Goal: Information Seeking & Learning: Learn about a topic

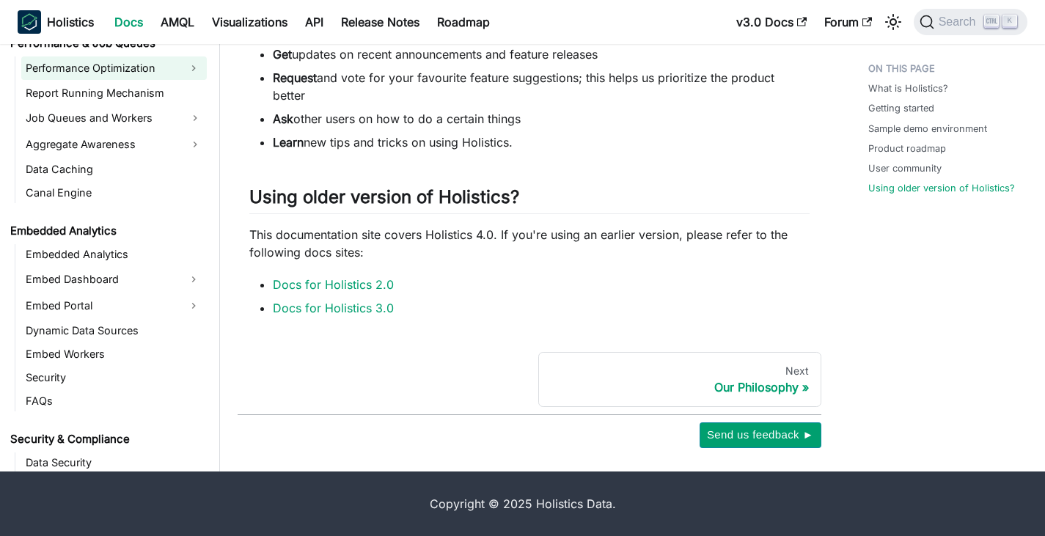
scroll to position [1320, 0]
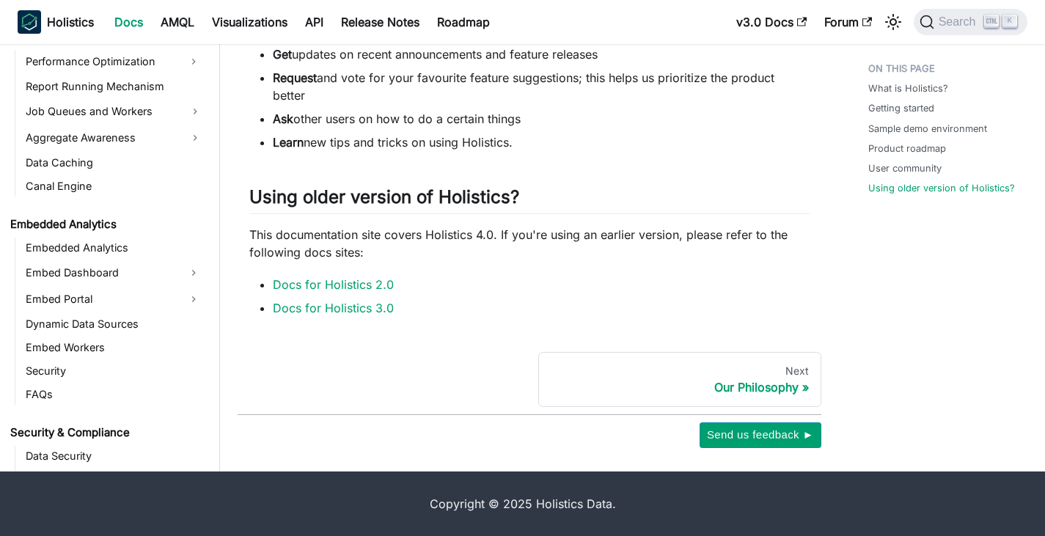
click at [106, 274] on link "Embed Dashboard" at bounding box center [100, 272] width 159 height 23
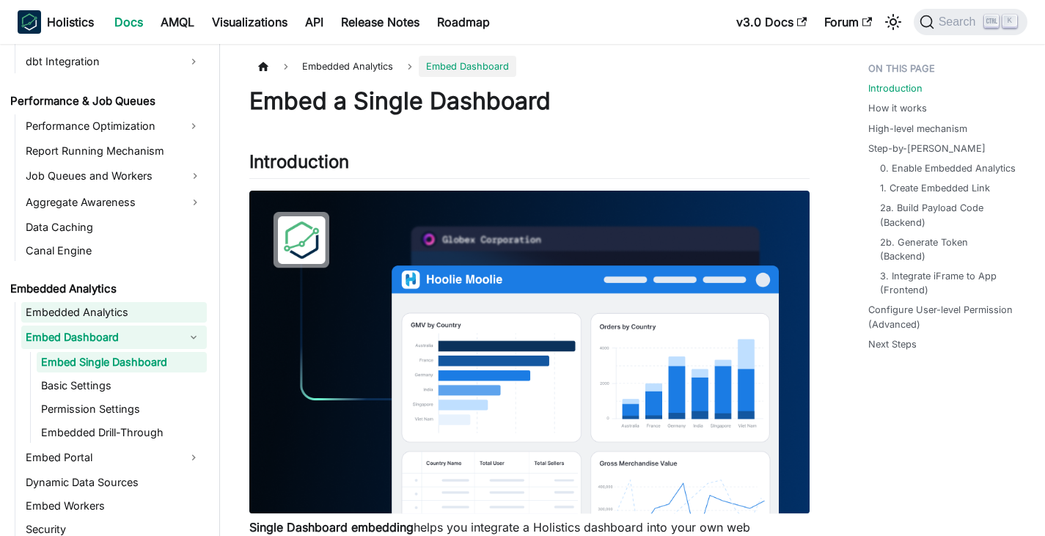
click at [95, 311] on link "Embedded Analytics" at bounding box center [113, 312] width 185 height 21
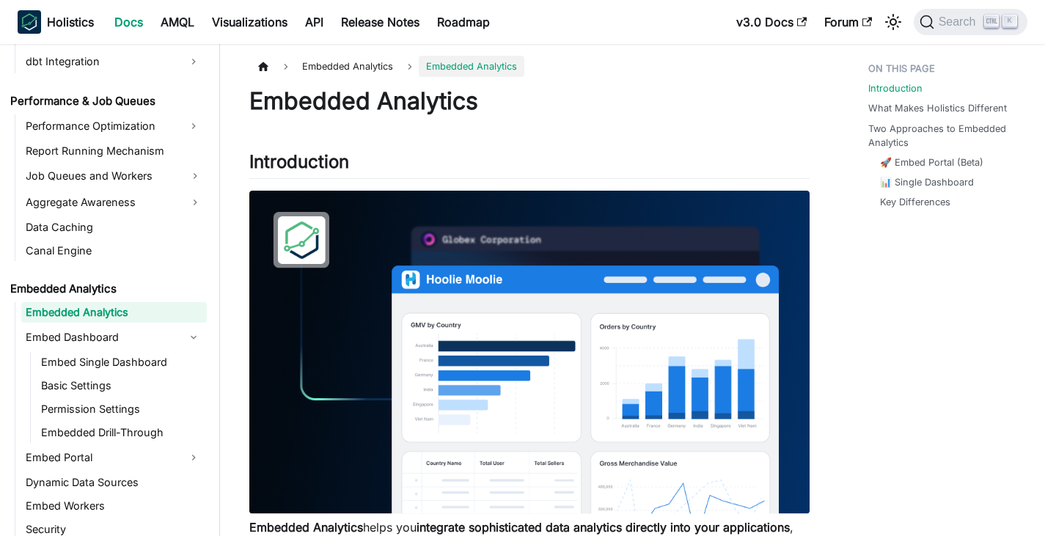
click at [161, 311] on link "Embedded Analytics" at bounding box center [113, 312] width 185 height 21
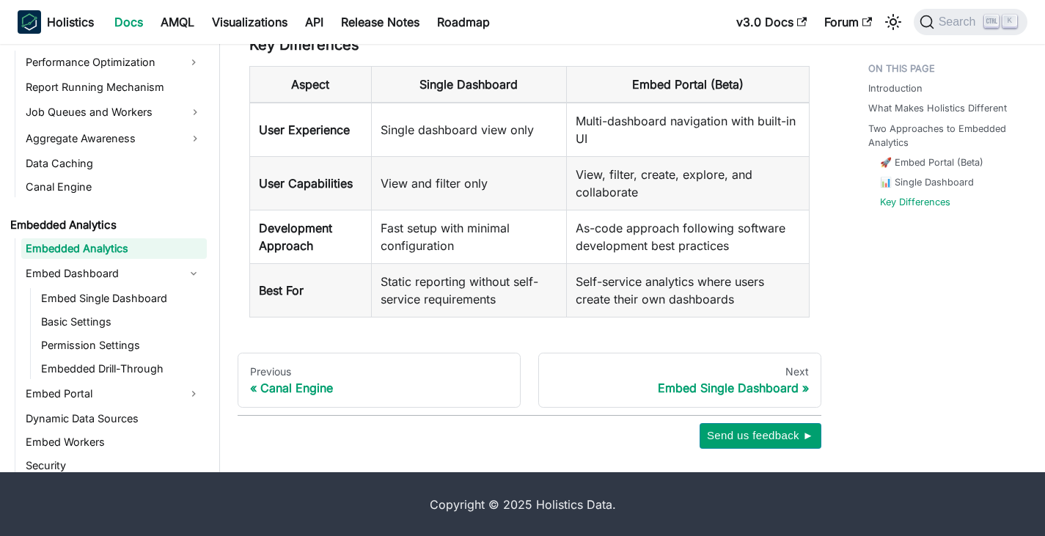
scroll to position [1848, 0]
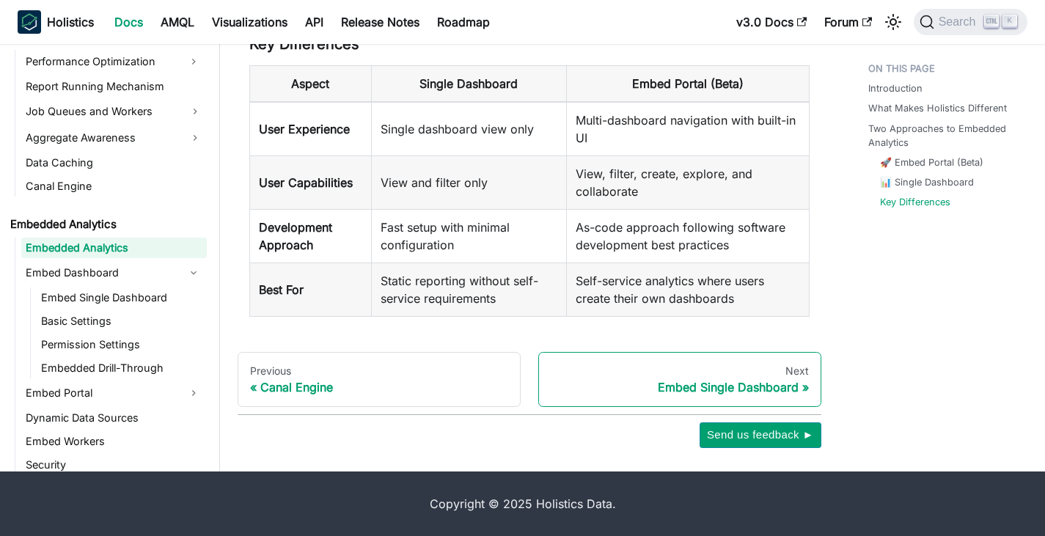
click at [795, 384] on div "Embed Single Dashboard" at bounding box center [680, 387] width 258 height 15
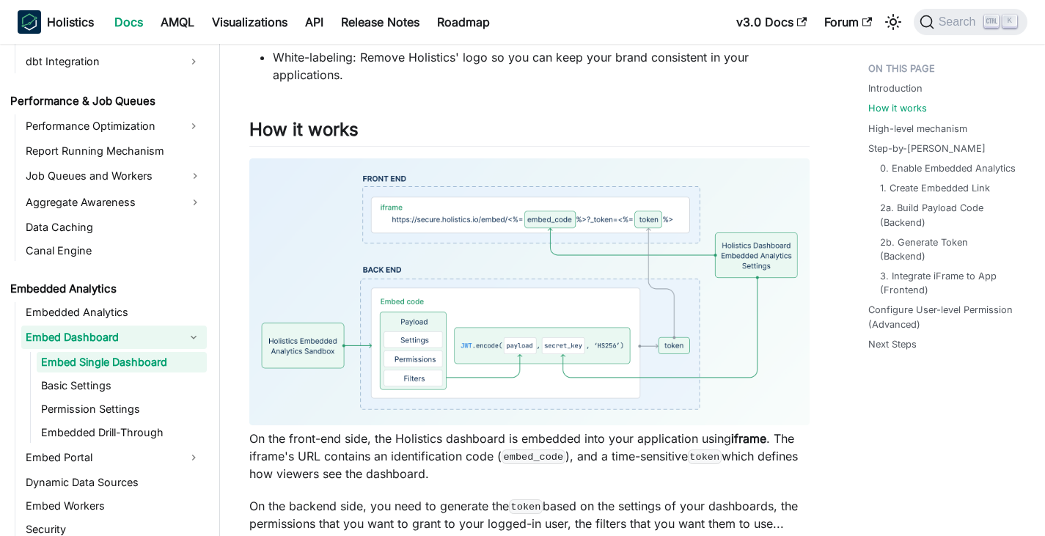
scroll to position [660, 0]
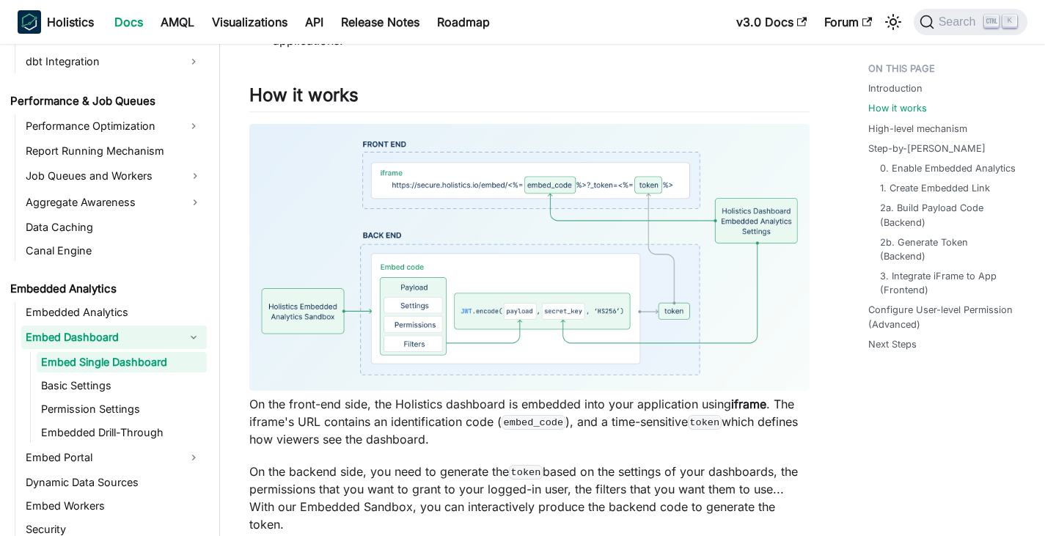
click at [419, 309] on img at bounding box center [529, 257] width 560 height 267
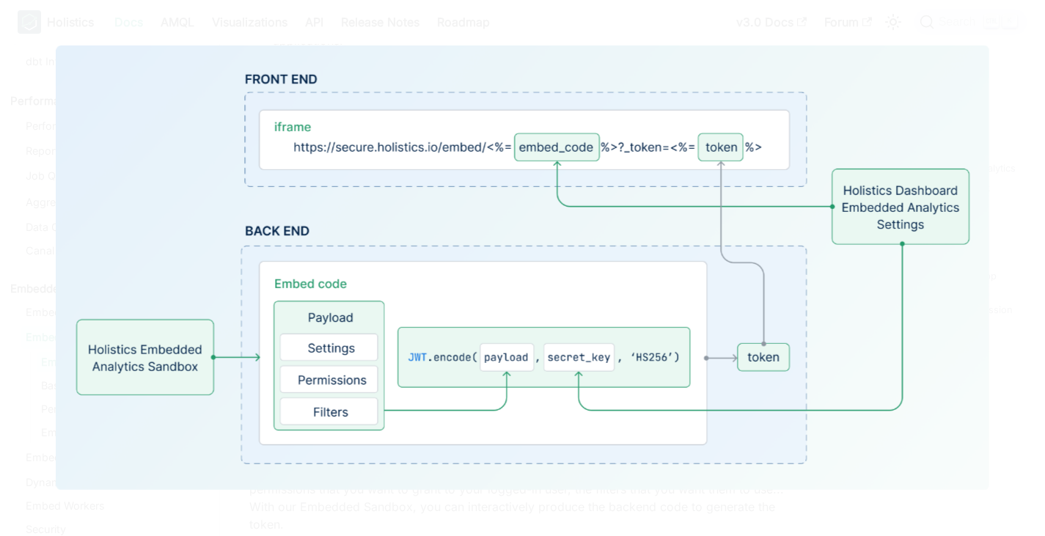
click at [485, 306] on img at bounding box center [522, 267] width 932 height 445
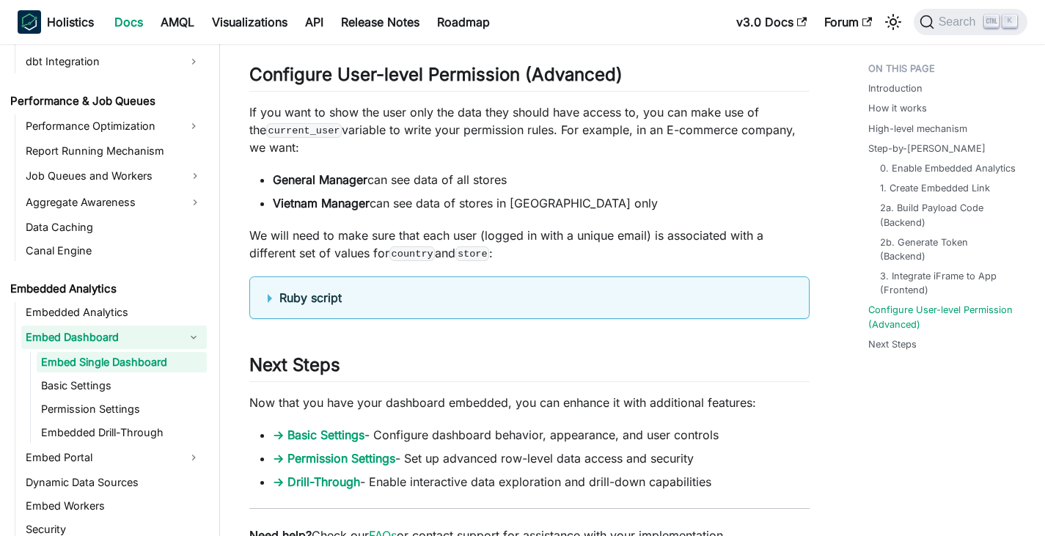
scroll to position [4985, 0]
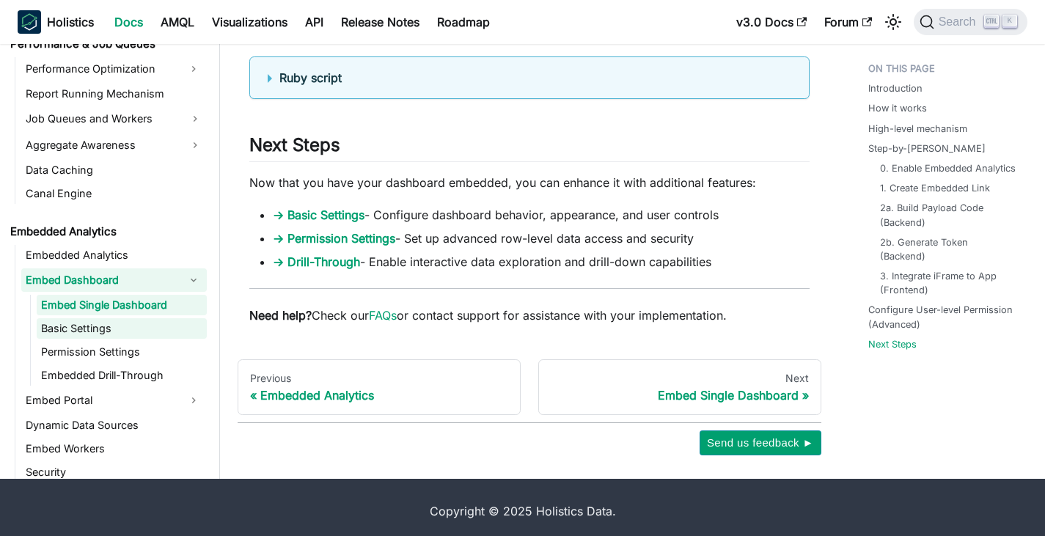
click at [103, 331] on link "Basic Settings" at bounding box center [122, 328] width 170 height 21
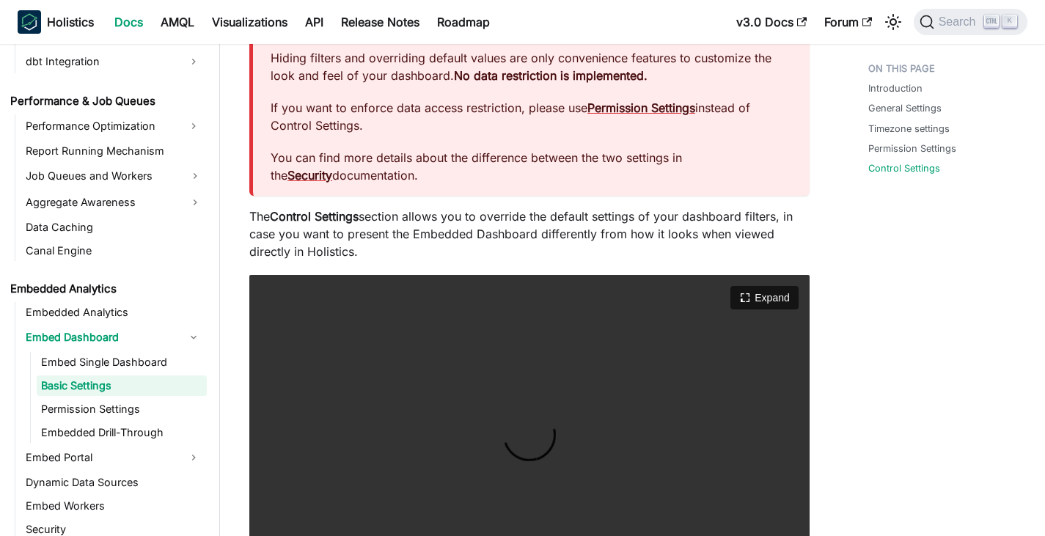
scroll to position [1466, 0]
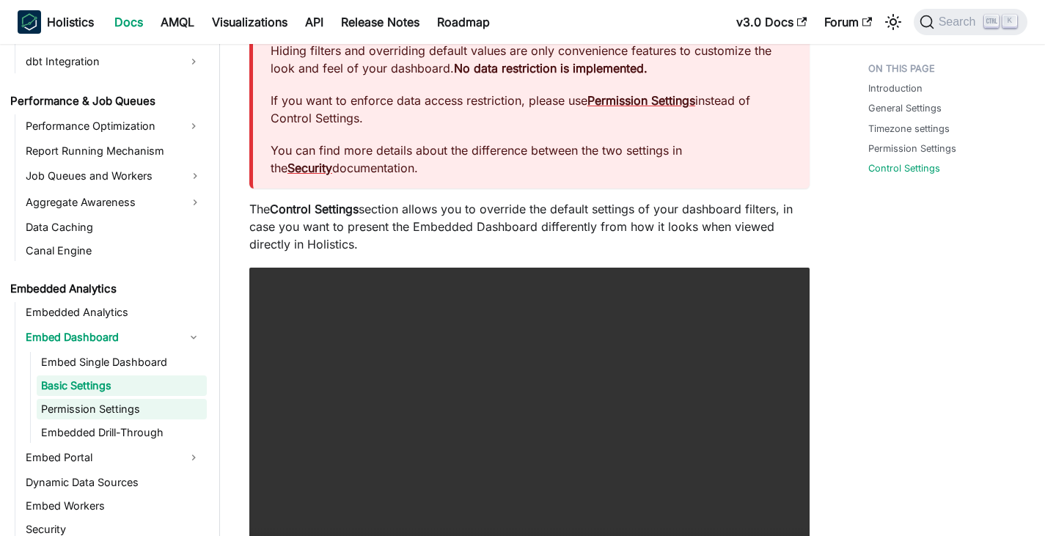
click at [127, 403] on link "Permission Settings" at bounding box center [122, 409] width 170 height 21
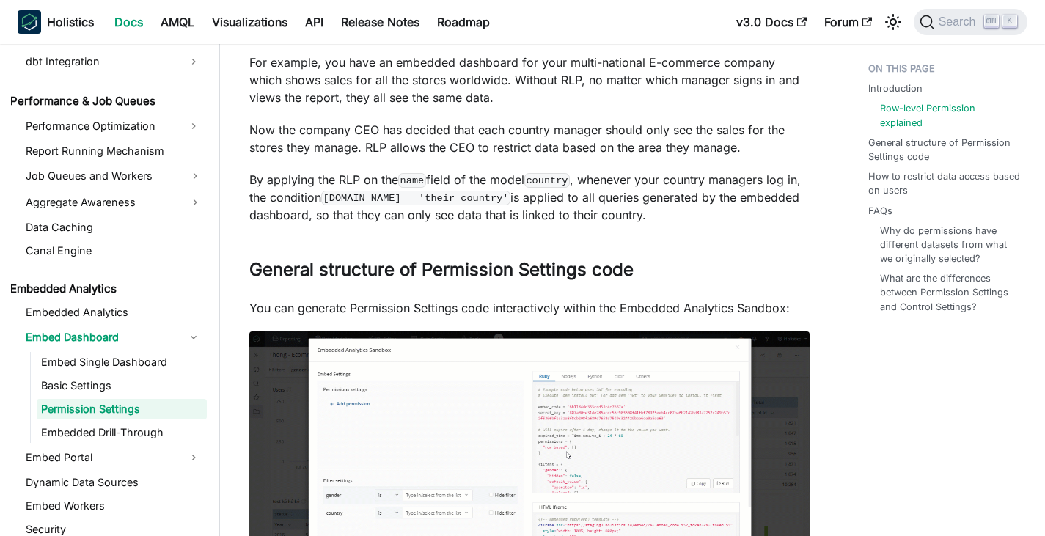
scroll to position [367, 0]
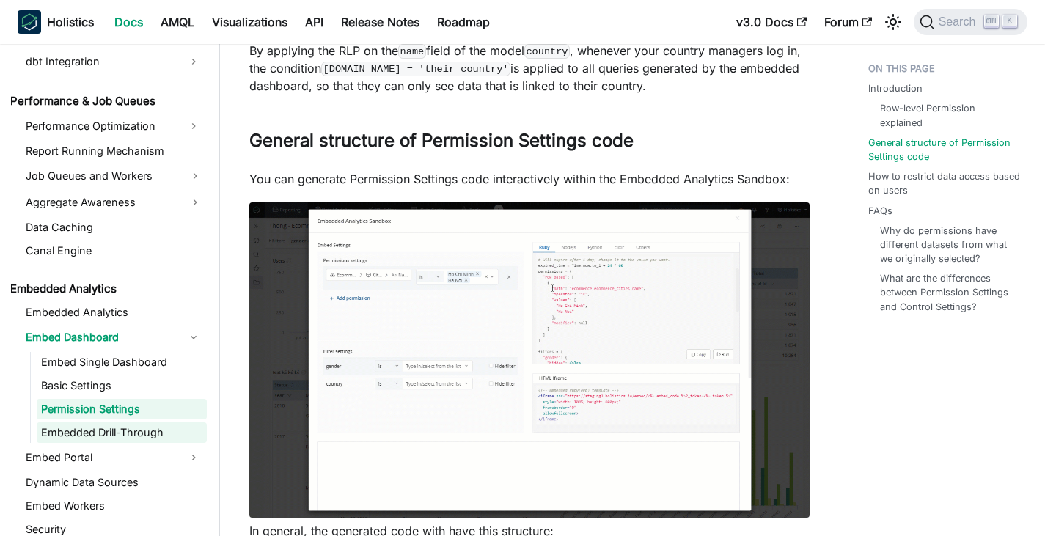
click at [111, 435] on link "Embedded Drill-Through" at bounding box center [122, 432] width 170 height 21
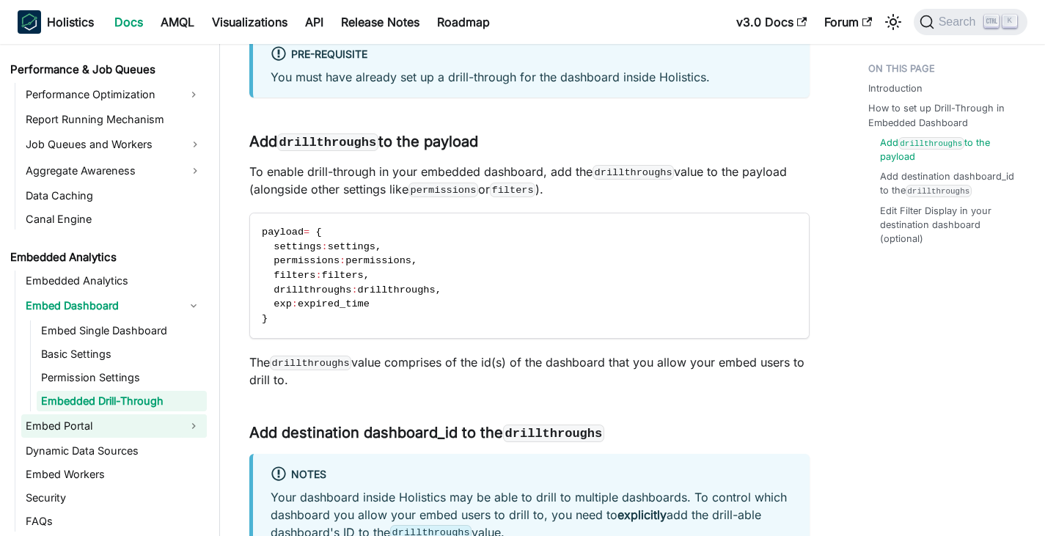
scroll to position [1471, 0]
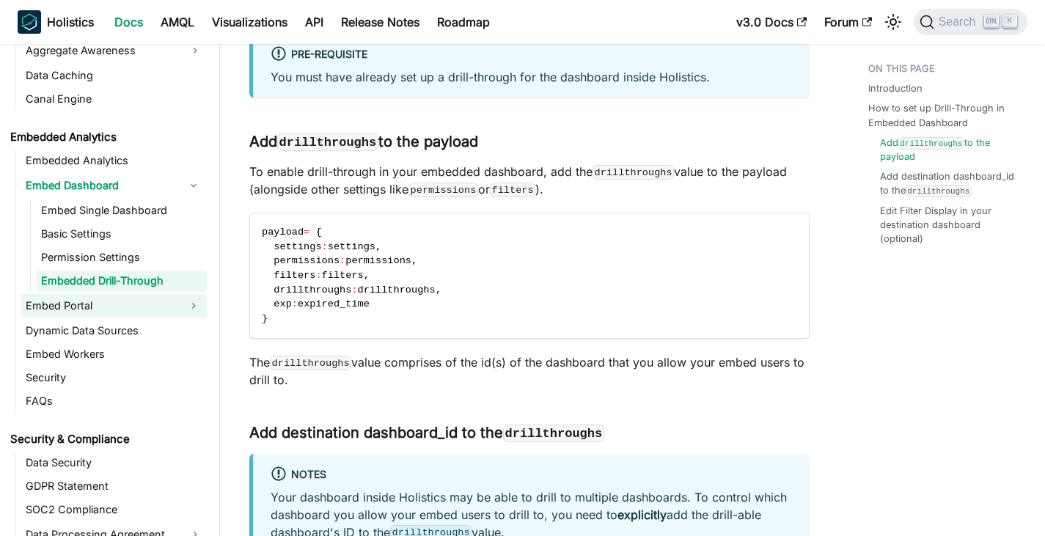
click at [142, 308] on link "Embed Portal" at bounding box center [100, 305] width 159 height 23
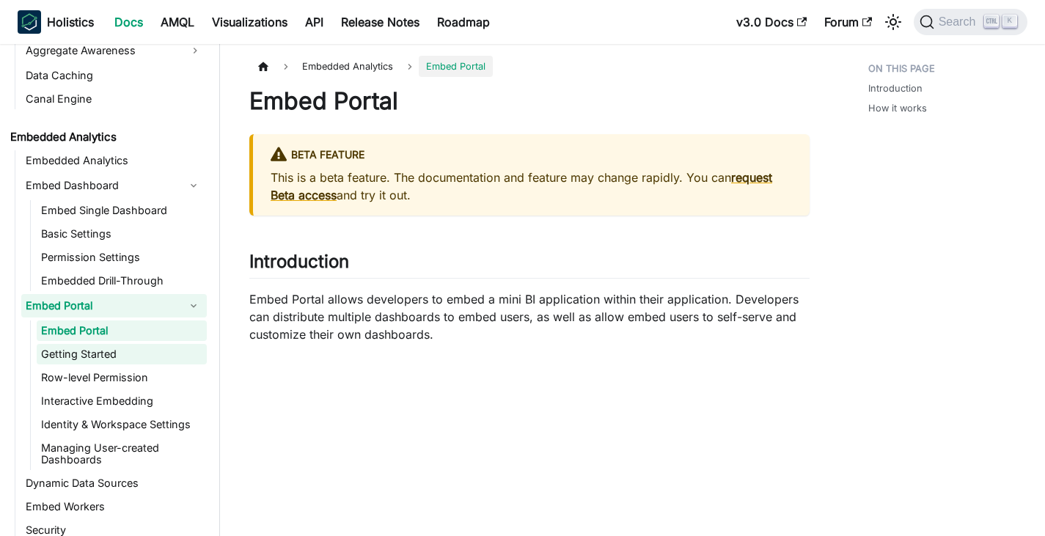
click at [139, 355] on link "Getting Started" at bounding box center [122, 354] width 170 height 21
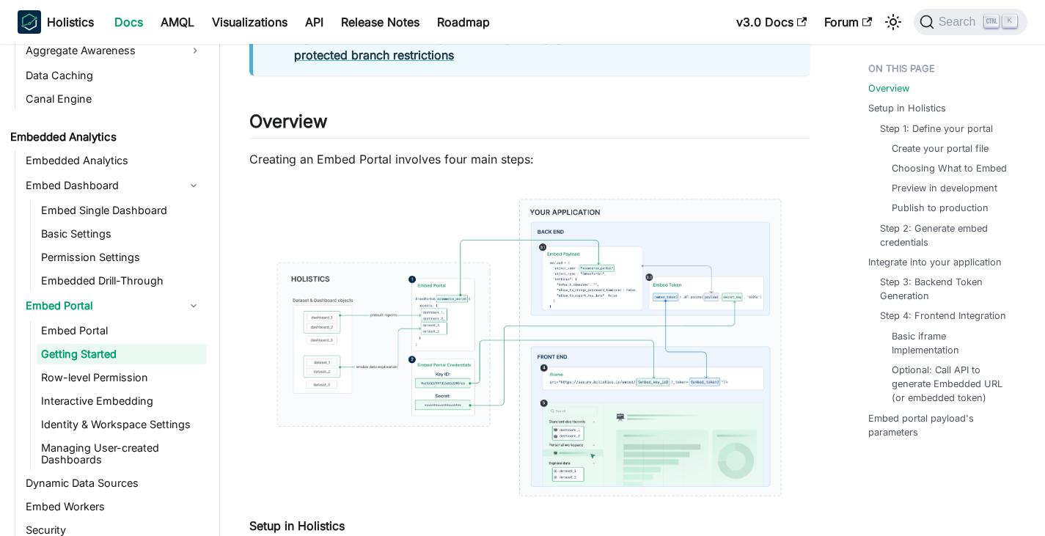
scroll to position [293, 0]
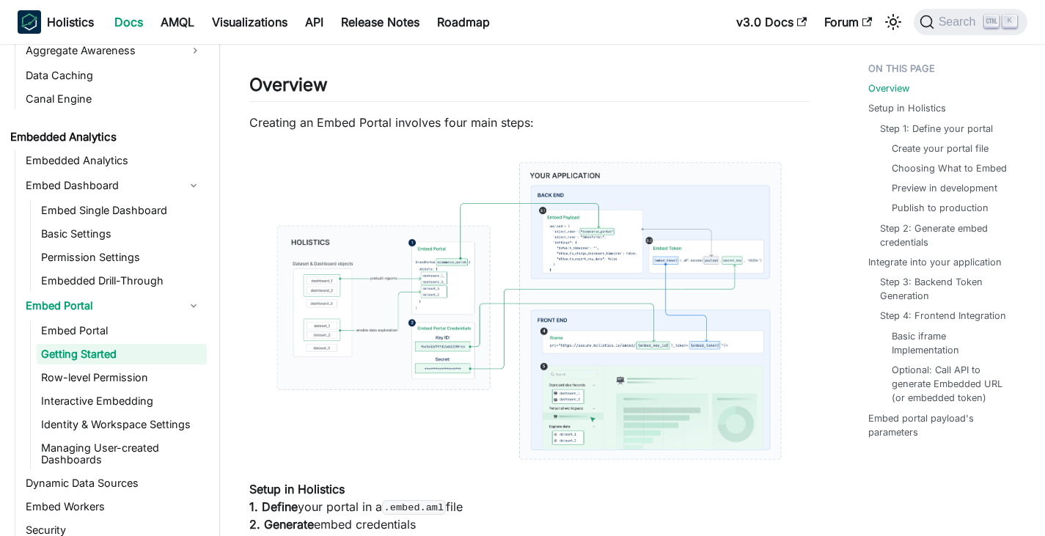
click at [581, 302] on img at bounding box center [529, 311] width 560 height 330
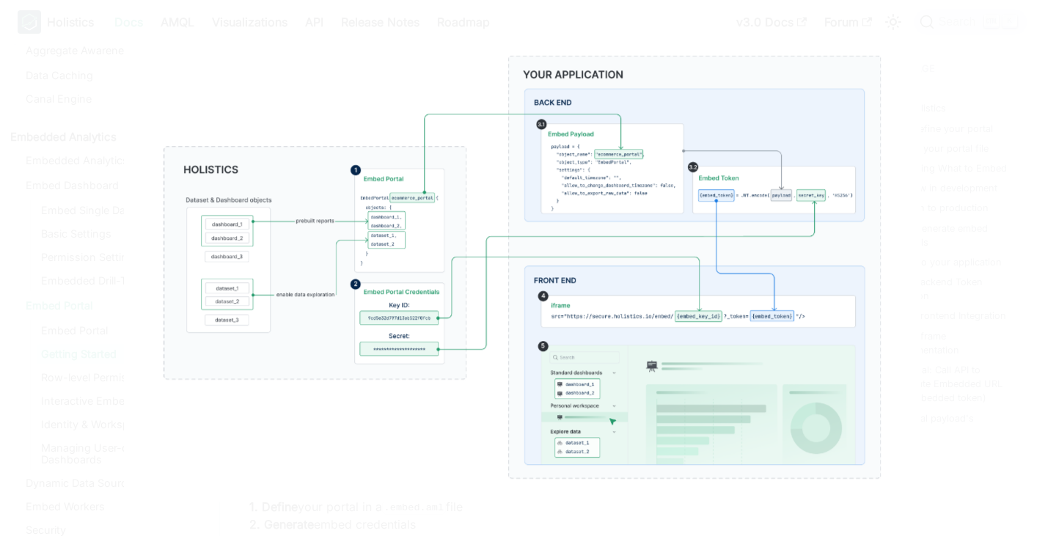
click at [454, 442] on img at bounding box center [522, 267] width 797 height 470
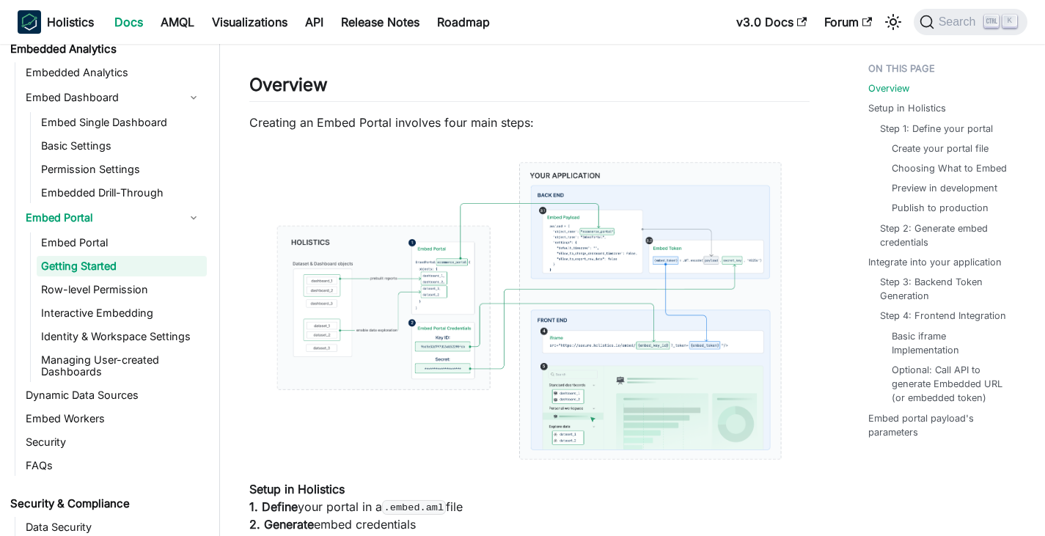
scroll to position [1618, 0]
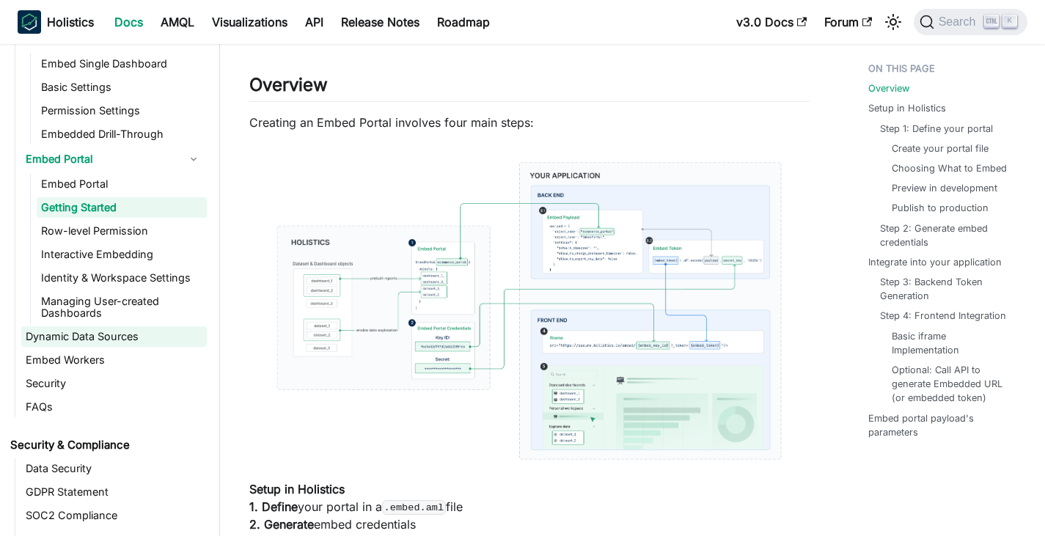
click at [103, 339] on link "Dynamic Data Sources" at bounding box center [113, 336] width 185 height 21
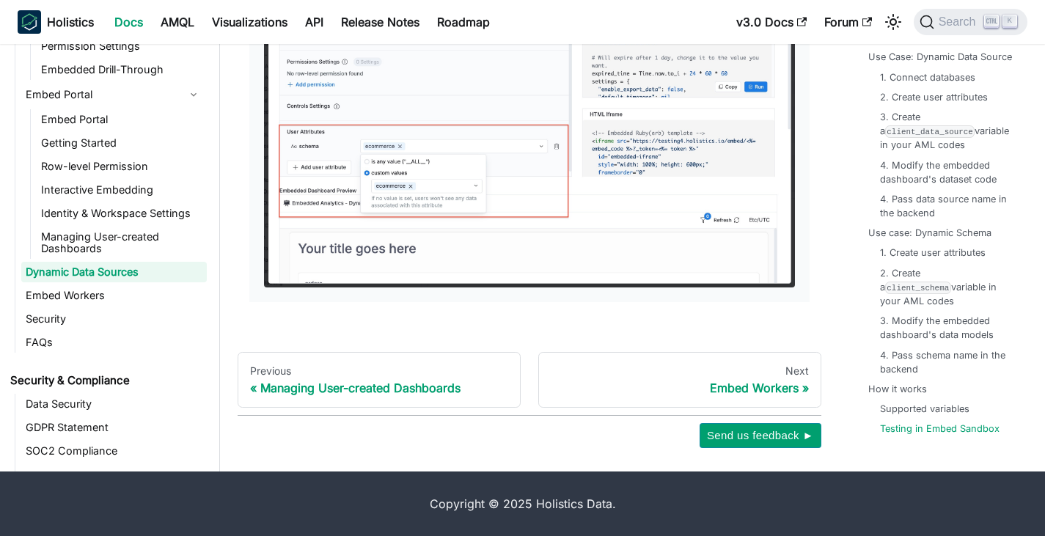
scroll to position [4361, 0]
click at [108, 297] on link "Embed Workers" at bounding box center [113, 295] width 185 height 21
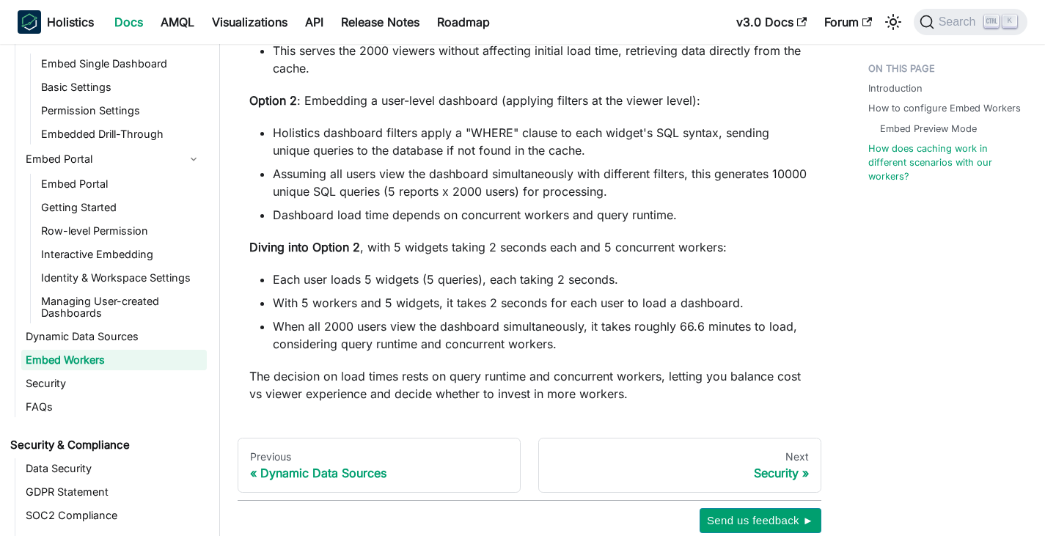
scroll to position [1732, 0]
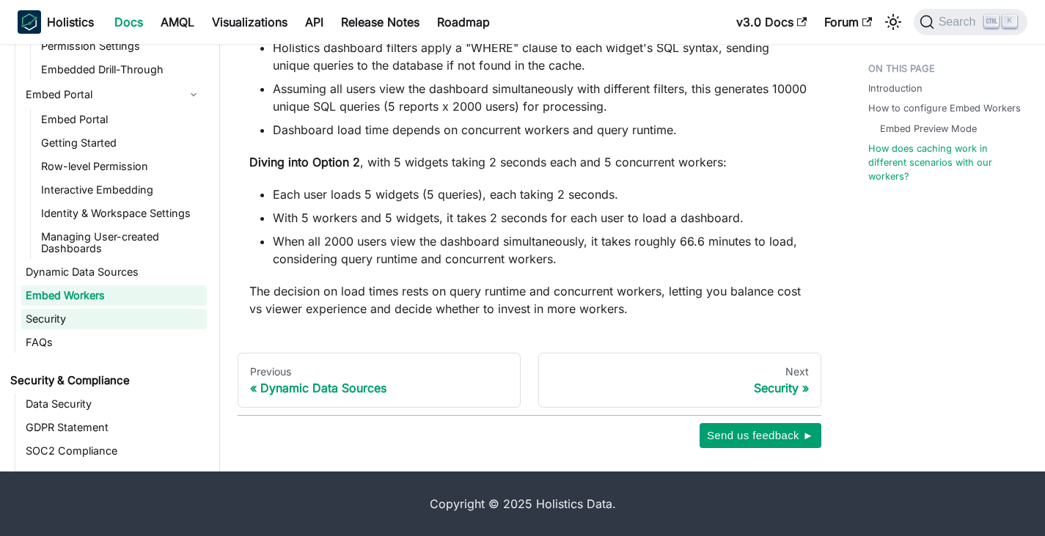
click at [75, 320] on link "Security" at bounding box center [113, 319] width 185 height 21
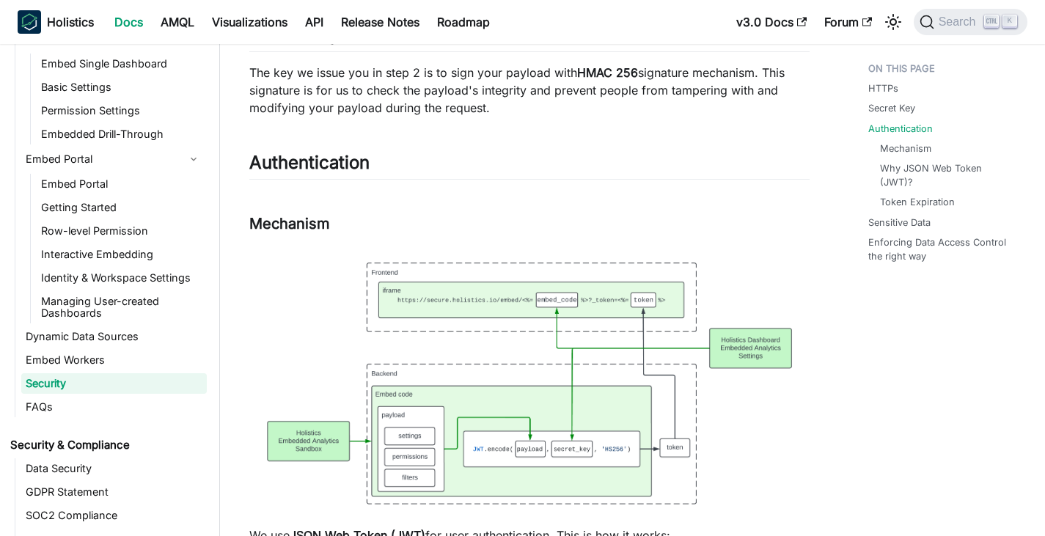
scroll to position [1691, 0]
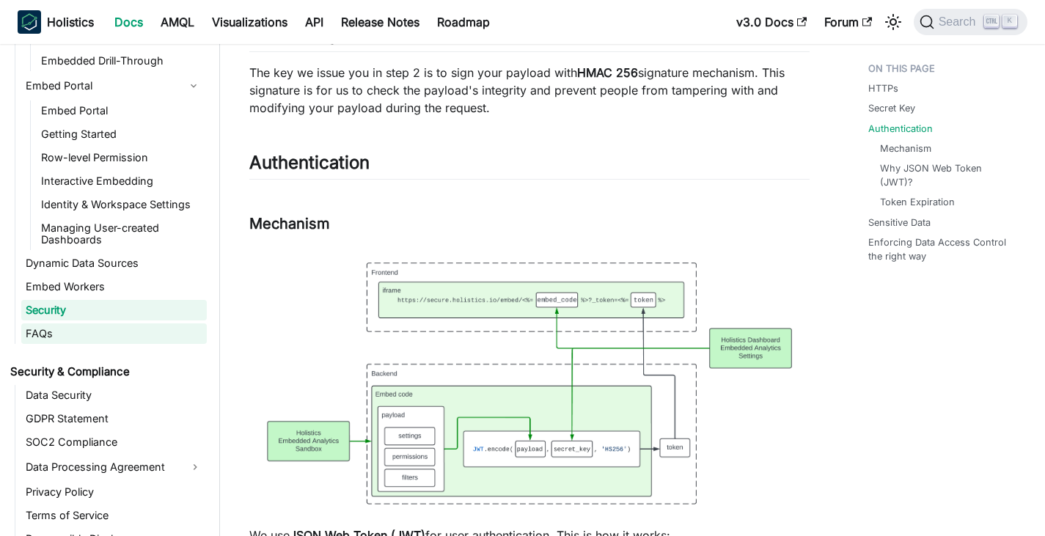
click at [60, 335] on link "FAQs" at bounding box center [113, 333] width 185 height 21
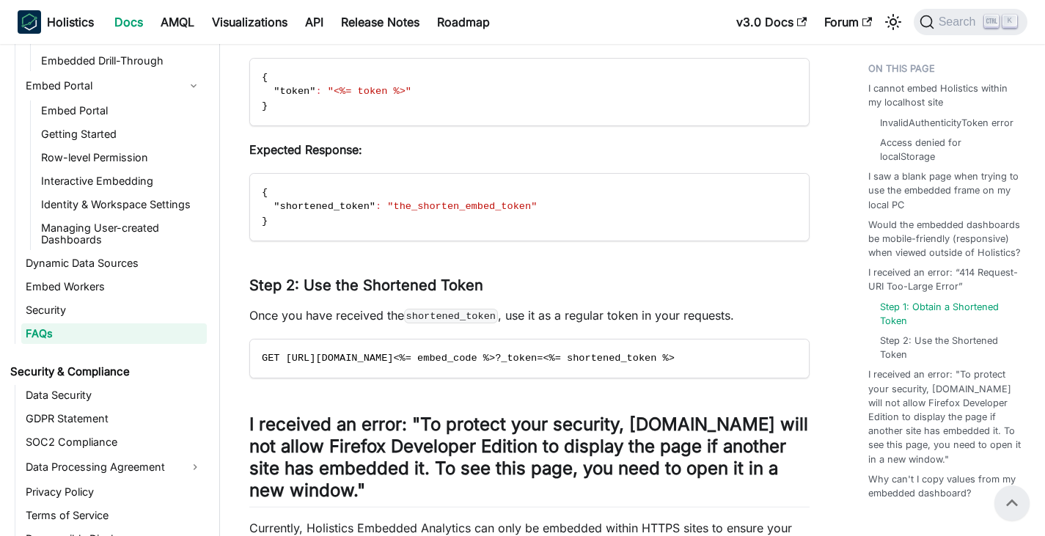
scroll to position [1246, 0]
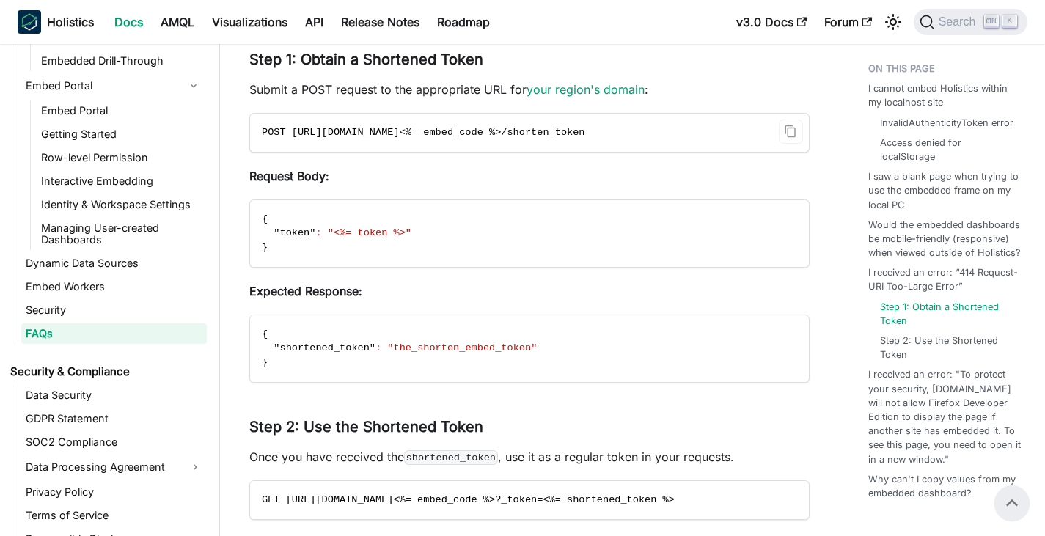
drag, startPoint x: 687, startPoint y: 133, endPoint x: 260, endPoint y: 139, distance: 426.7
click at [260, 139] on code "POST https://secure.holistics.io/api/v2/embed/<%= embed_code %>/shorten_token" at bounding box center [529, 133] width 559 height 38
click at [270, 144] on code "POST https://secure.holistics.io/api/v2/embed/<%= embed_code %>/shorten_token" at bounding box center [529, 133] width 559 height 38
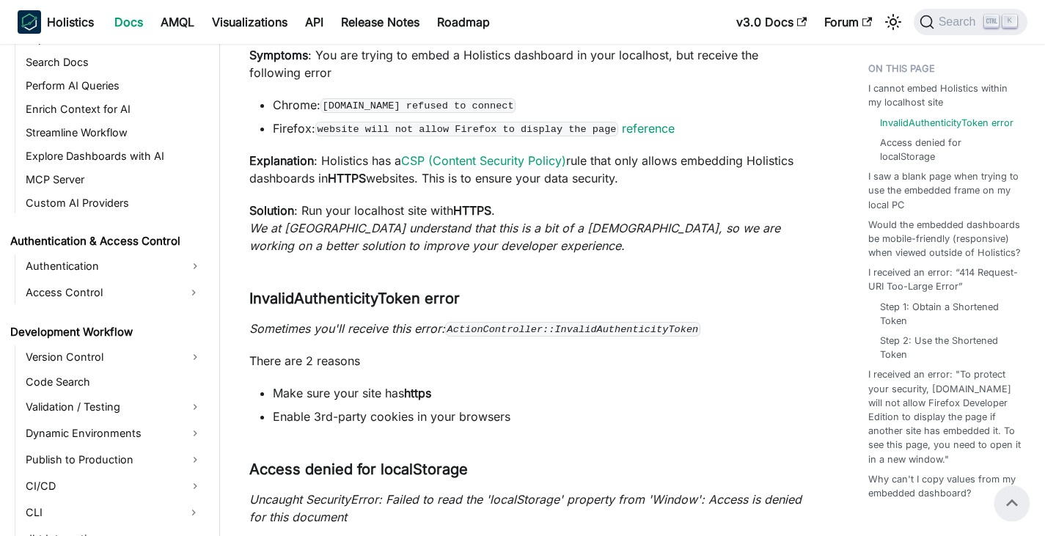
scroll to position [0, 0]
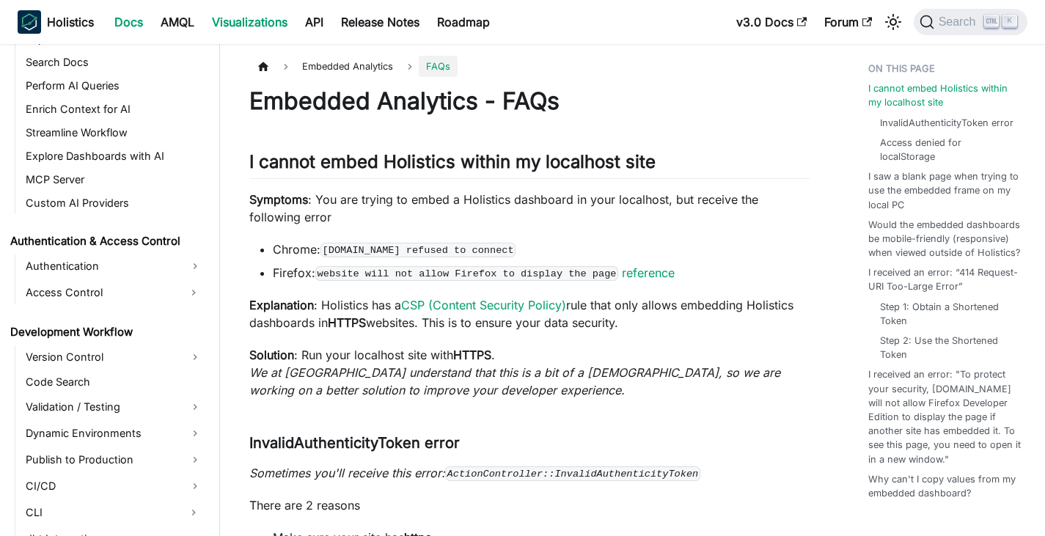
click at [271, 24] on link "Visualizations" at bounding box center [249, 21] width 93 height 23
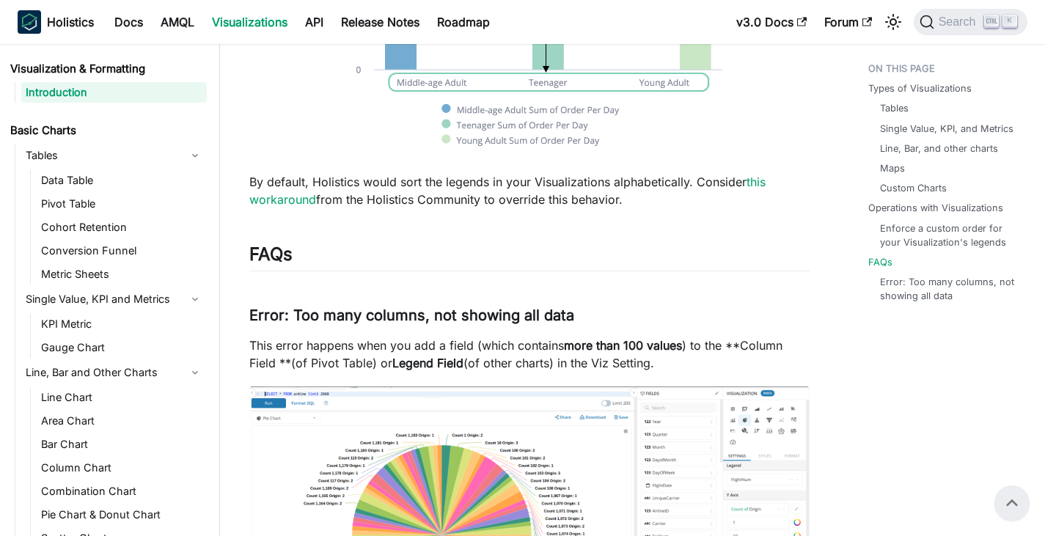
scroll to position [1914, 0]
